Goal: Find specific page/section

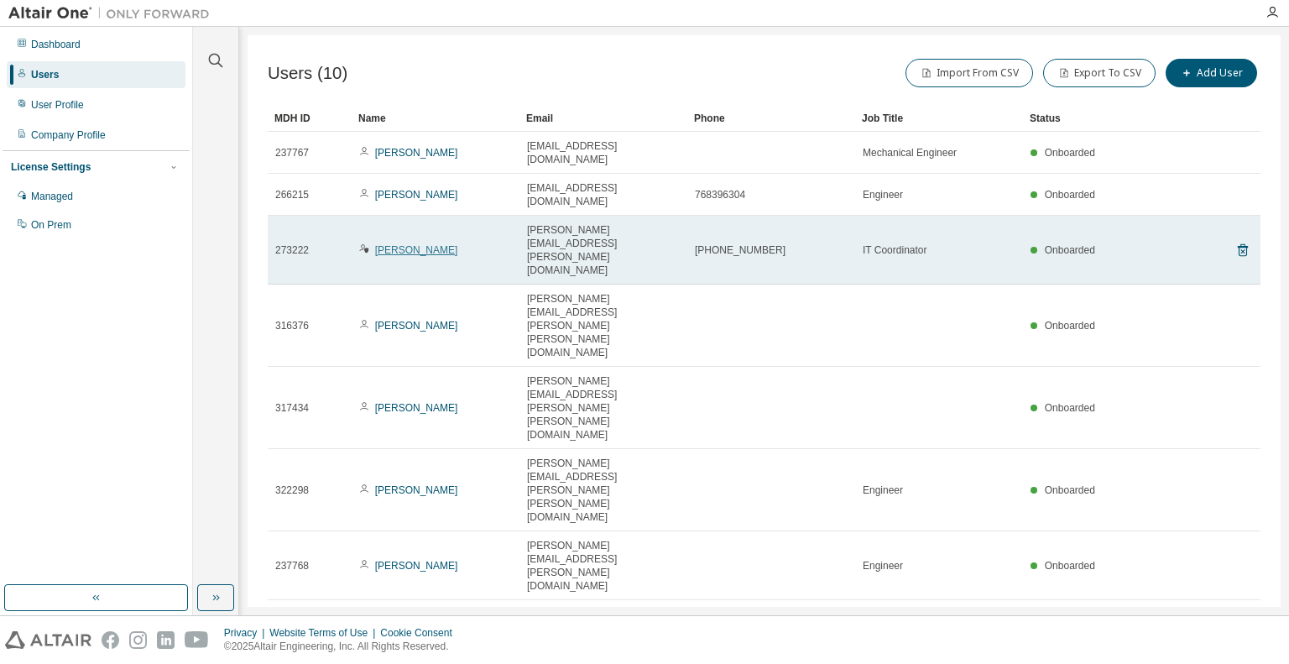
click at [391, 244] on link "Andrei Sitaru" at bounding box center [416, 250] width 83 height 12
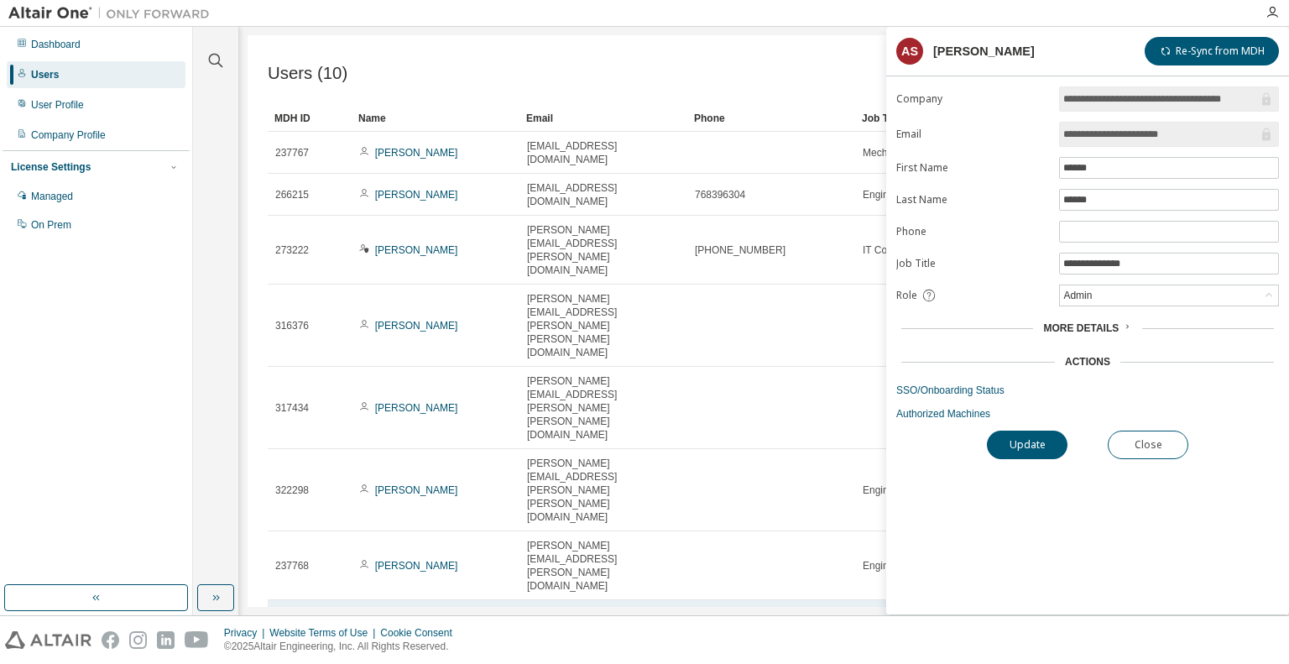
click at [399, 628] on link "Vlad PLATON" at bounding box center [416, 634] width 83 height 12
